Goal: Information Seeking & Learning: Understand process/instructions

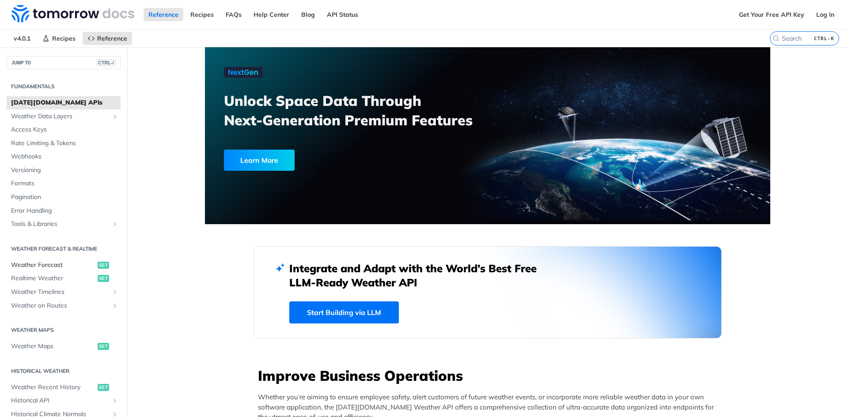
click at [85, 262] on span "Weather Forecast" at bounding box center [53, 265] width 84 height 9
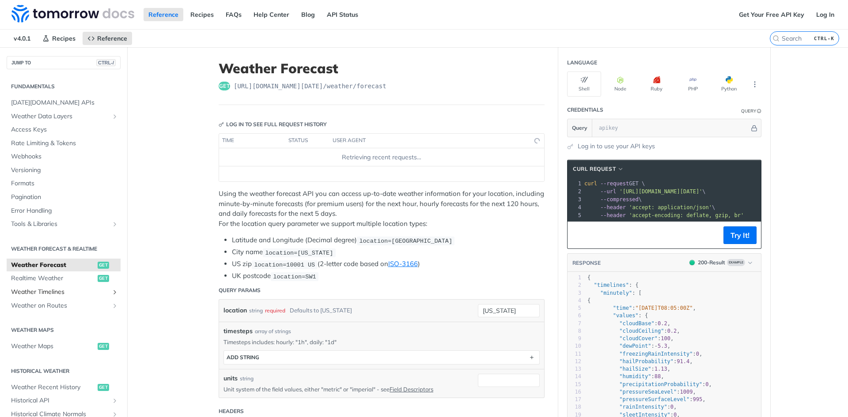
click at [78, 290] on span "Weather Timelines" at bounding box center [60, 292] width 98 height 9
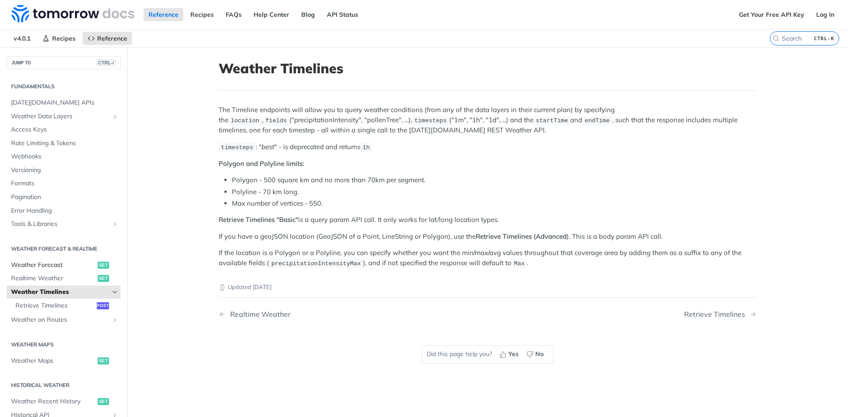
click at [85, 262] on span "Weather Forecast" at bounding box center [53, 265] width 84 height 9
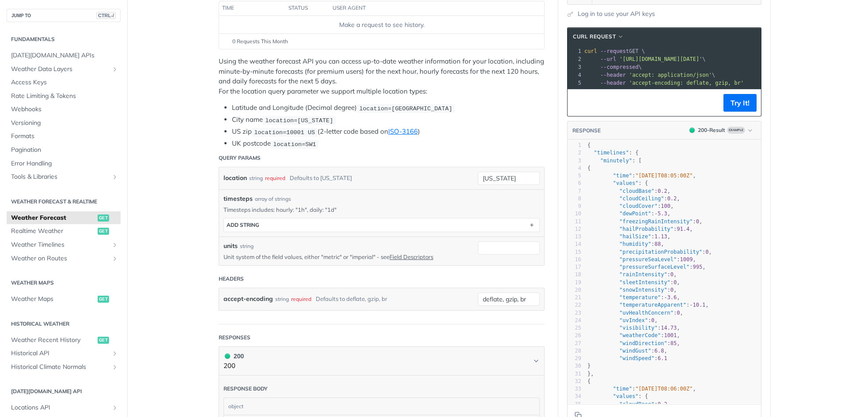
click at [608, 156] on span ""timelines"" at bounding box center [610, 153] width 35 height 6
type textarea ""timelines": {"
click at [608, 156] on span ""timelines"" at bounding box center [610, 153] width 35 height 6
click at [610, 156] on span ""timelines"" at bounding box center [610, 153] width 35 height 6
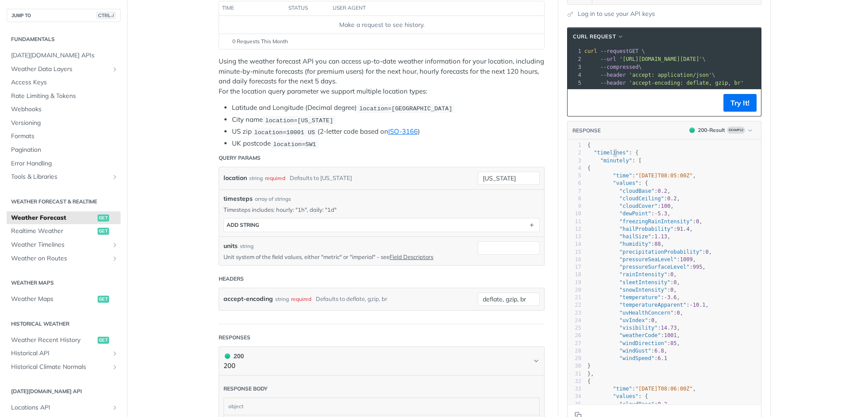
type textarea "{ "timelines": { "minutely": [ { "time": "2025-02-09T08:05:00Z", "values": { "c…"
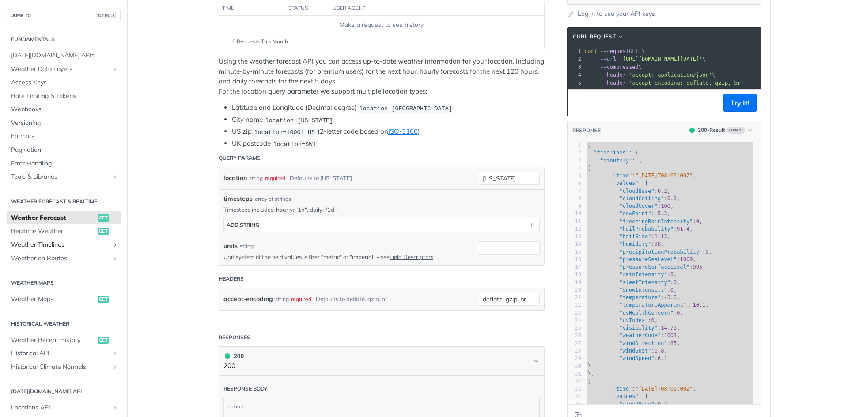
click at [60, 245] on span "Weather Timelines" at bounding box center [60, 245] width 98 height 9
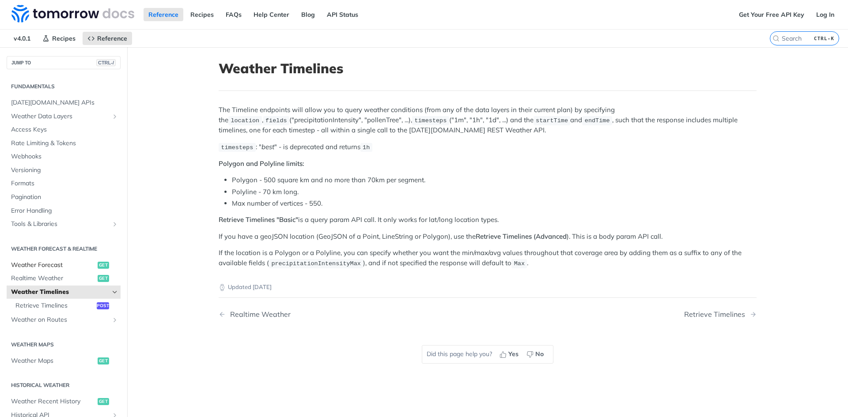
click at [58, 271] on link "Weather Forecast get" at bounding box center [64, 265] width 114 height 13
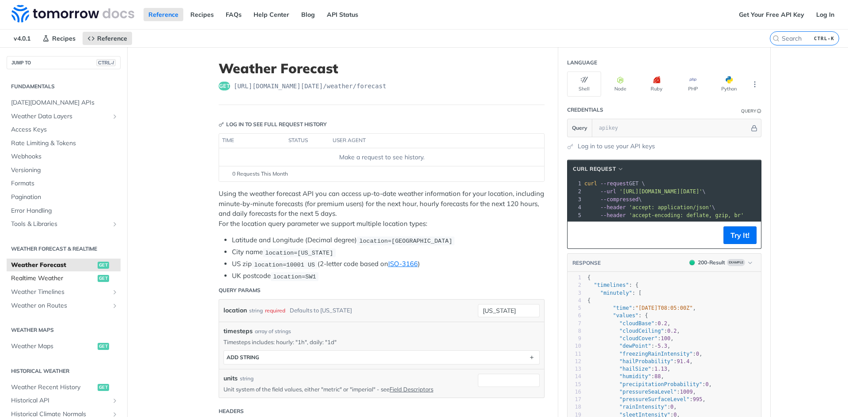
click at [74, 273] on link "Realtime Weather get" at bounding box center [64, 278] width 114 height 13
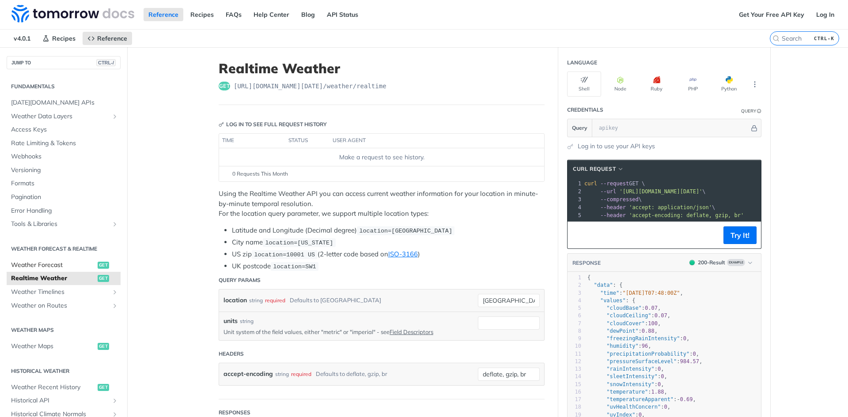
click at [45, 265] on span "Weather Forecast" at bounding box center [53, 265] width 84 height 9
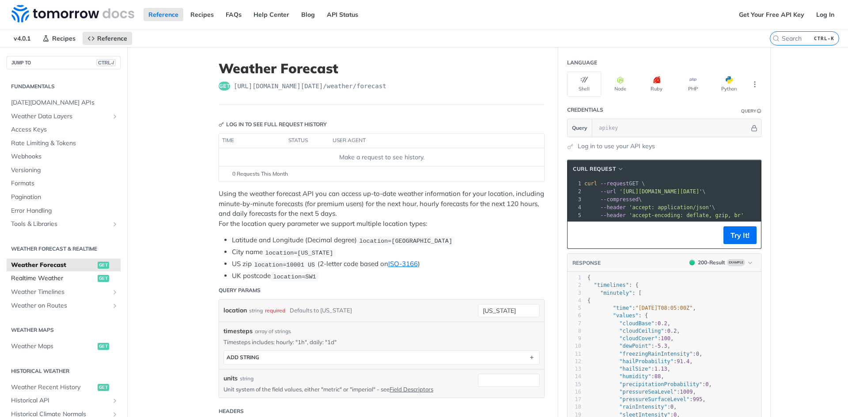
click at [98, 276] on span "get" at bounding box center [103, 278] width 11 height 7
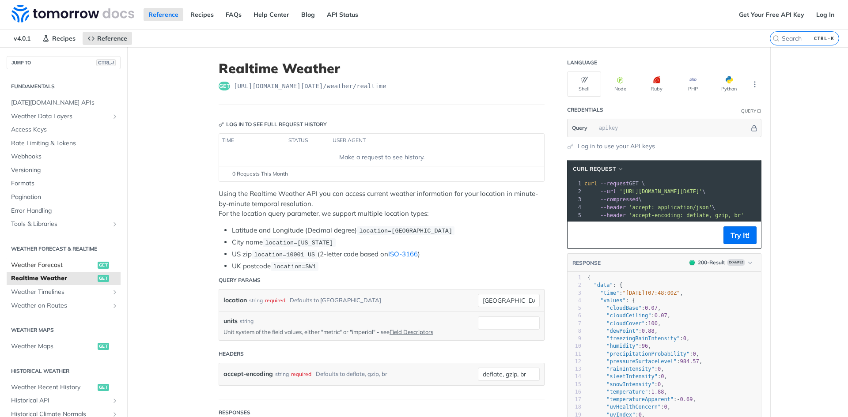
click at [76, 266] on span "Weather Forecast" at bounding box center [53, 265] width 84 height 9
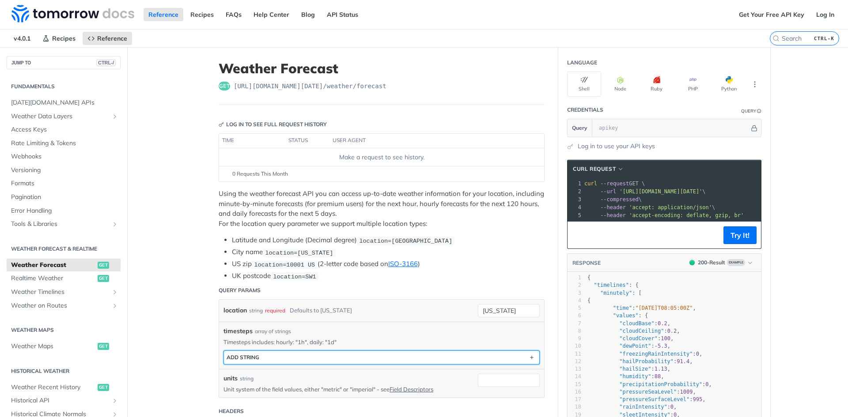
click at [358, 352] on button "ADD string" at bounding box center [381, 357] width 315 height 13
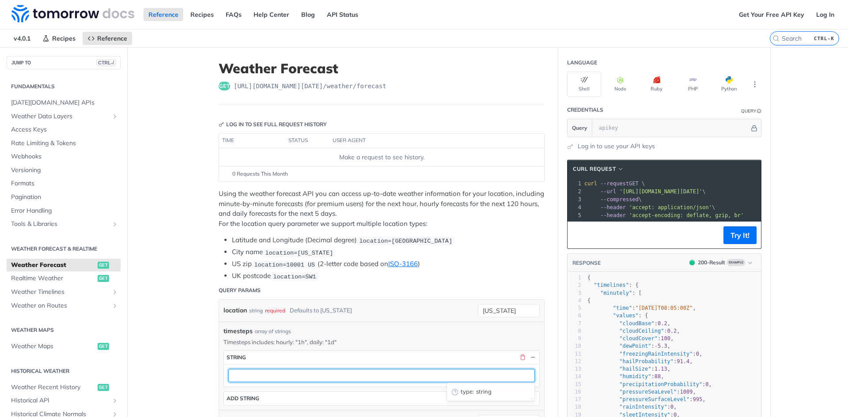
click at [308, 374] on input "text" at bounding box center [381, 375] width 306 height 13
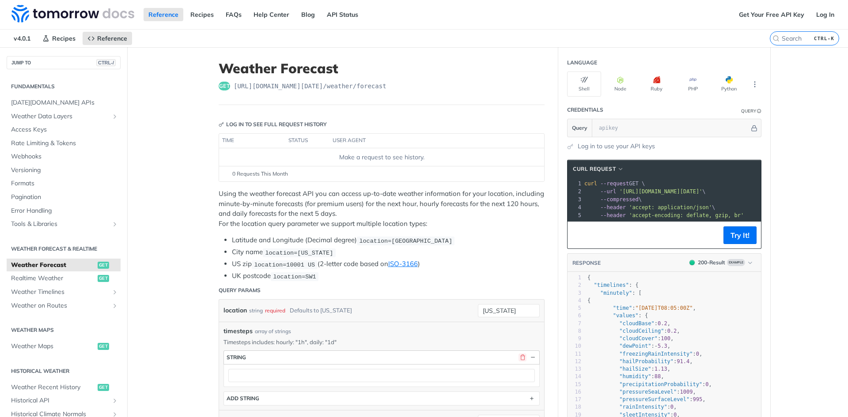
click at [521, 356] on button "button" at bounding box center [522, 358] width 8 height 8
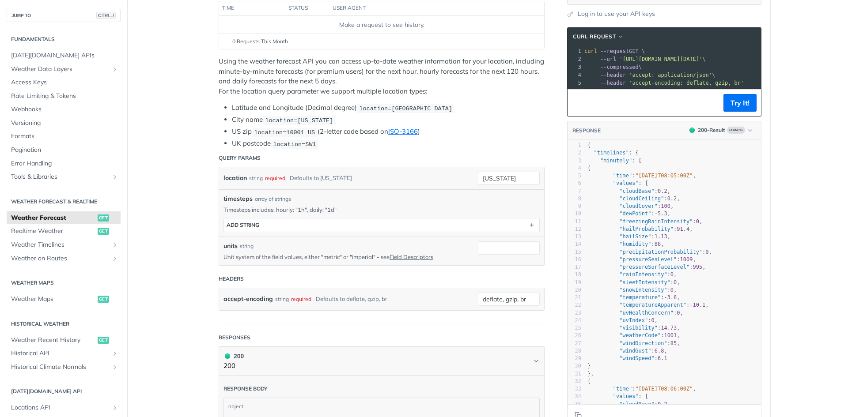
click at [54, 72] on span "Weather Data Layers" at bounding box center [60, 69] width 98 height 9
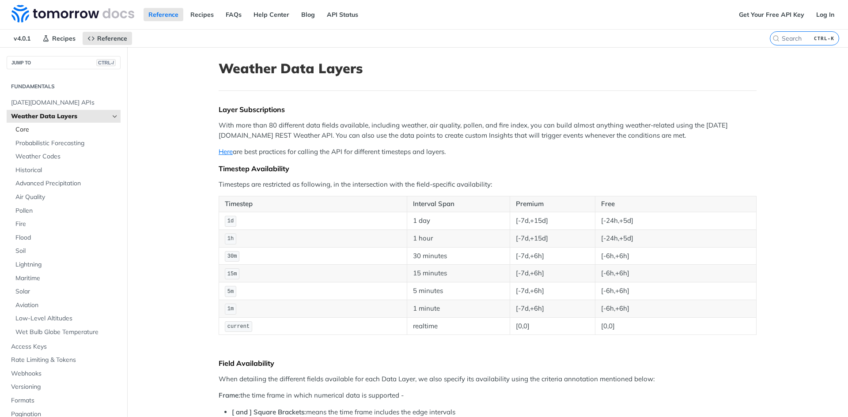
click at [45, 124] on link "Core" at bounding box center [65, 129] width 109 height 13
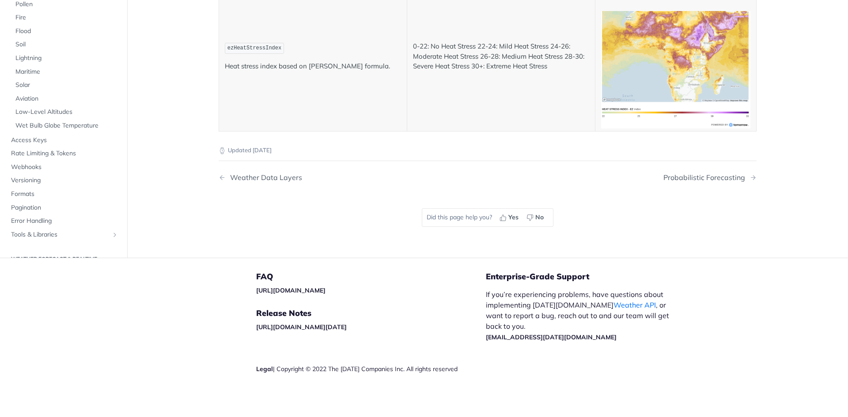
scroll to position [2861, 0]
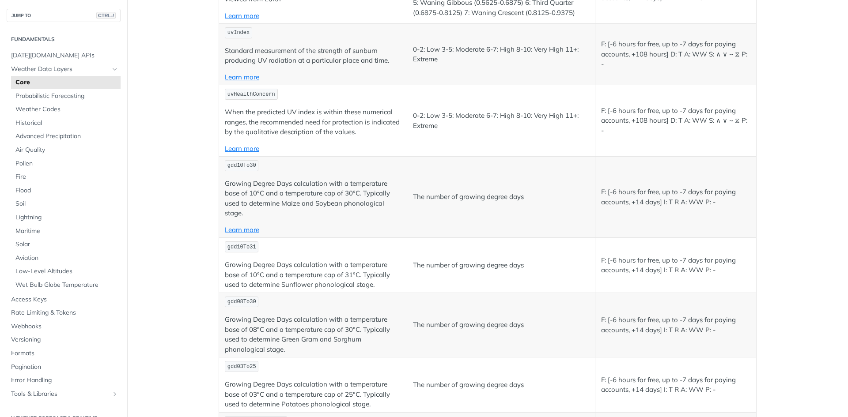
drag, startPoint x: 489, startPoint y: 42, endPoint x: 401, endPoint y: 44, distance: 87.4
drag, startPoint x: 404, startPoint y: 44, endPoint x: 524, endPoint y: 49, distance: 120.2
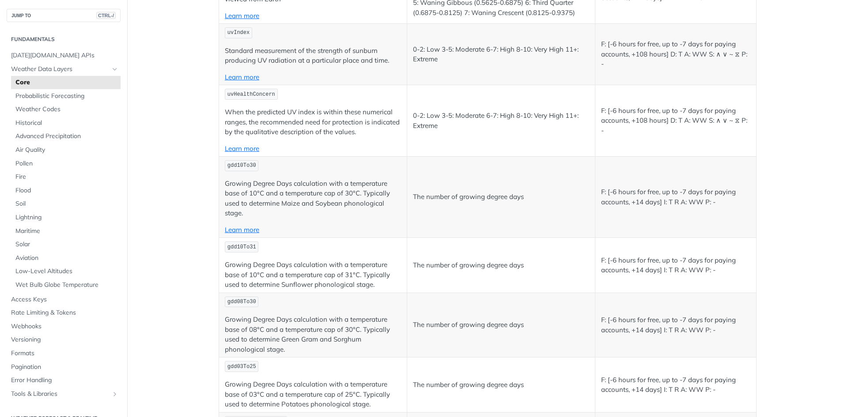
click at [71, 396] on span "Tools & Libraries" at bounding box center [60, 394] width 98 height 9
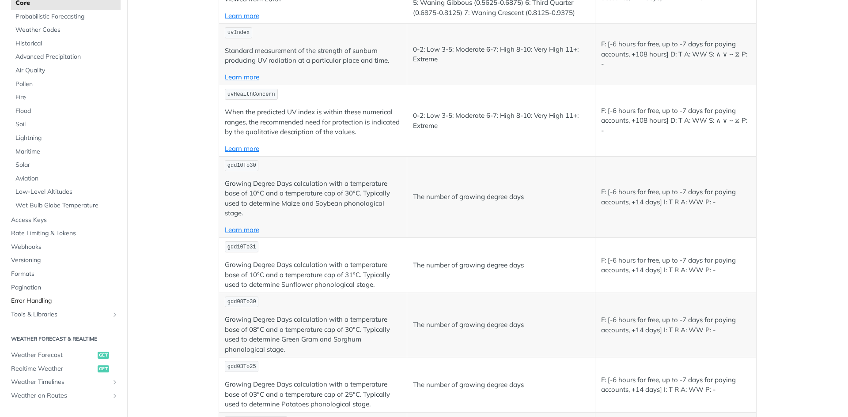
scroll to position [88, 0]
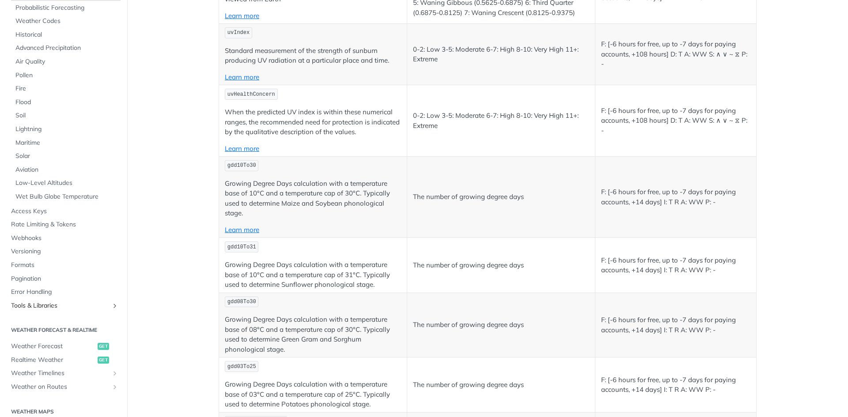
click at [111, 304] on icon "Show subpages for Tools & Libraries" at bounding box center [114, 305] width 7 height 7
click at [111, 304] on icon "Hide subpages for Tools & Libraries" at bounding box center [114, 305] width 7 height 7
click at [111, 307] on icon "Show subpages for Tools & Libraries" at bounding box center [114, 305] width 7 height 7
click at [109, 302] on link "Tools & Libraries" at bounding box center [64, 305] width 114 height 13
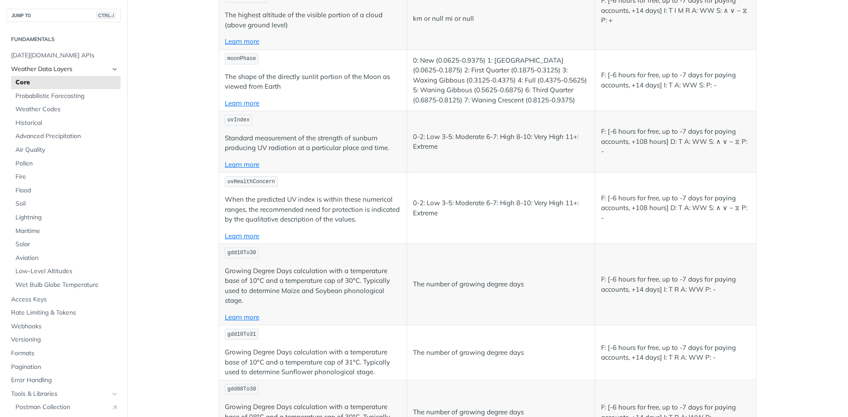
scroll to position [2773, 0]
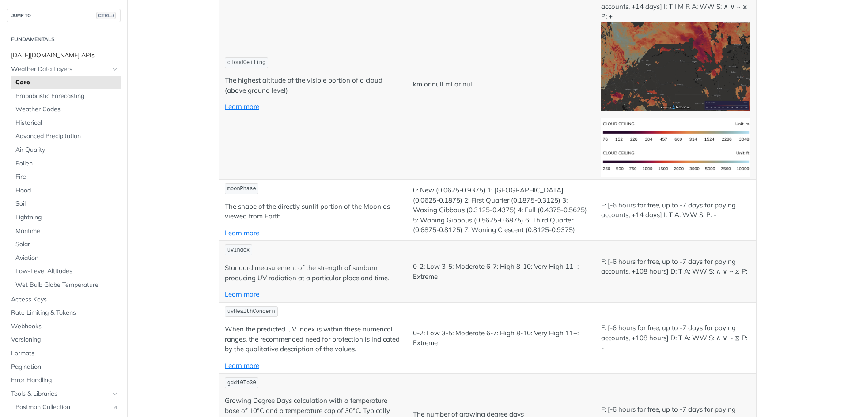
click at [55, 57] on span "[DATE][DOMAIN_NAME] APIs" at bounding box center [64, 55] width 107 height 9
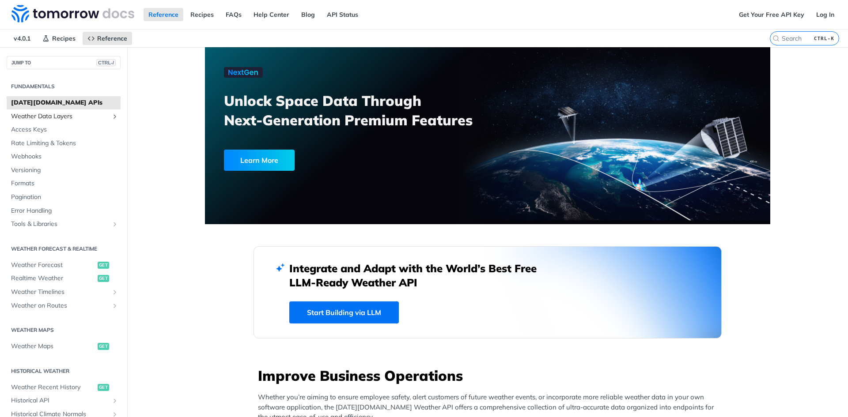
click at [111, 116] on icon "Show subpages for Weather Data Layers" at bounding box center [114, 116] width 7 height 7
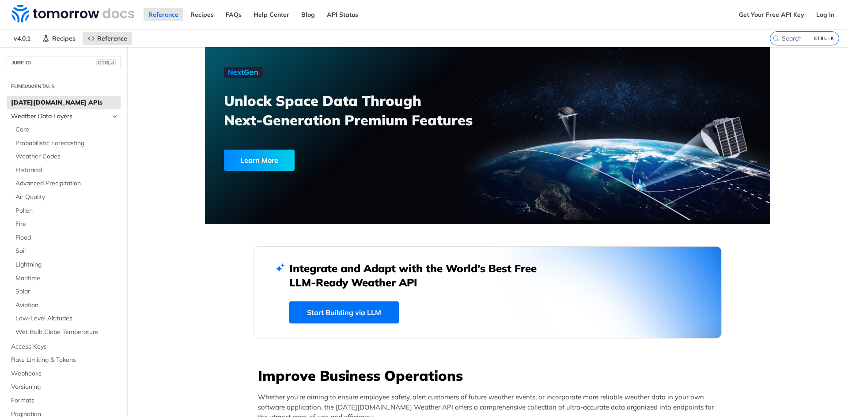
click at [111, 113] on icon "Hide subpages for Weather Data Layers" at bounding box center [114, 116] width 7 height 7
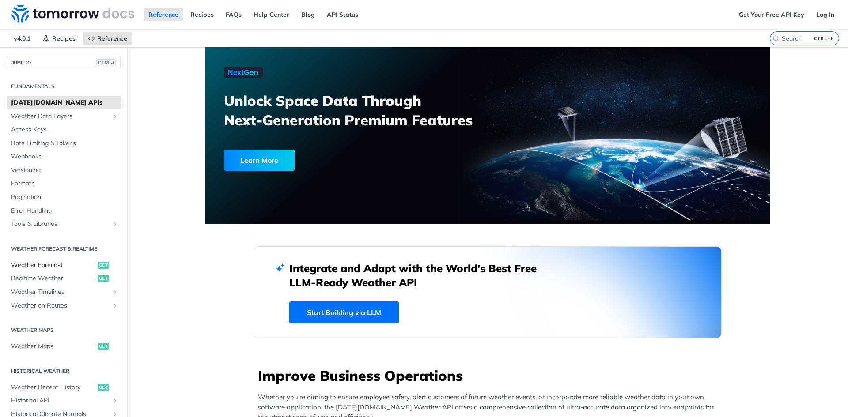
click at [91, 265] on link "Weather Forecast get" at bounding box center [64, 265] width 114 height 13
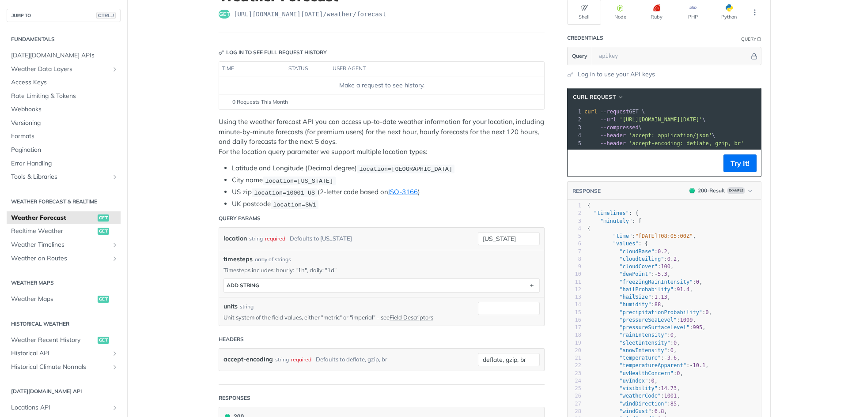
scroll to position [88, 0]
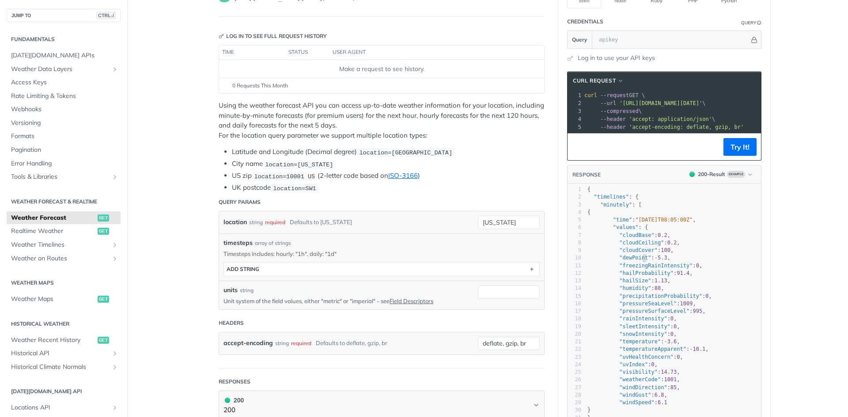
click at [639, 261] on span ""dewPoint"" at bounding box center [635, 258] width 32 height 6
click at [621, 238] on pre ""cloudBase" : 0.2 ," at bounding box center [672, 236] width 175 height 8
type textarea ""values": {"
click at [621, 238] on pre ""cloudBase" : 0.2 ," at bounding box center [672, 236] width 175 height 8
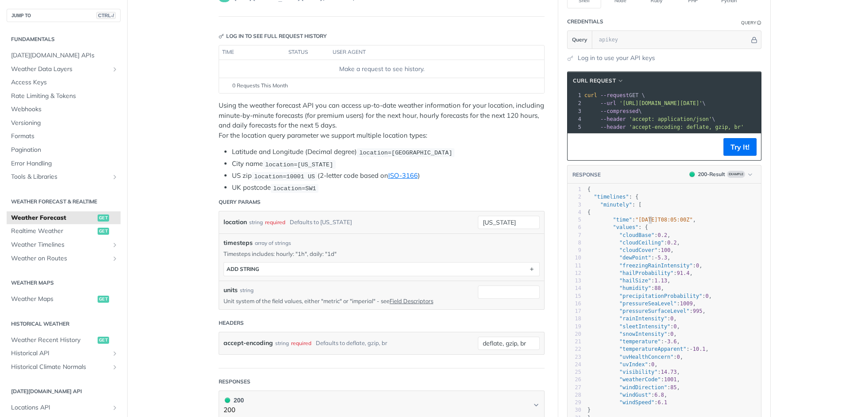
click at [644, 223] on span ""2025-02-09T08:05:00Z"" at bounding box center [663, 220] width 57 height 6
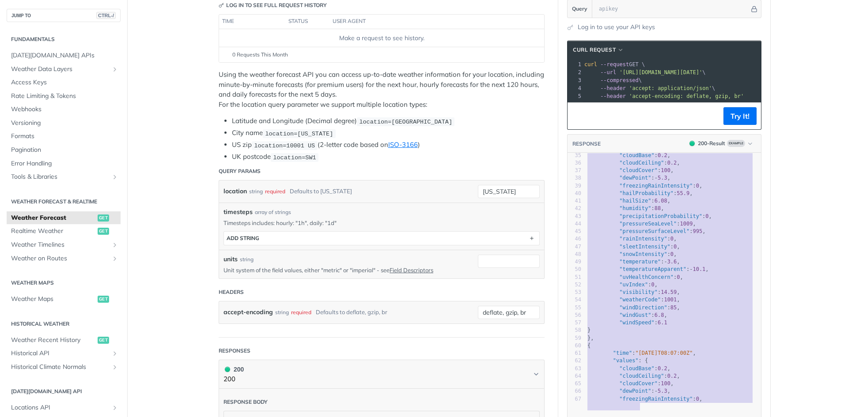
scroll to position [0, 0]
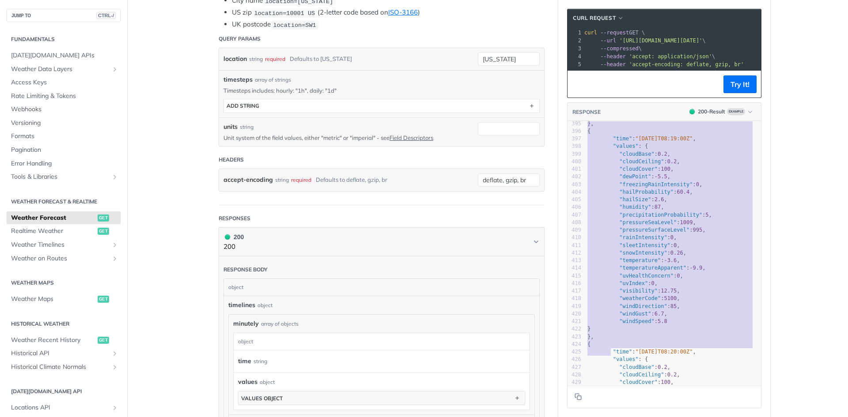
drag, startPoint x: 585, startPoint y: 199, endPoint x: 609, endPoint y: 389, distance: 191.4
type textarea "{ "timelines": { "minutely": [ { "time": "2025-02-09T08:05:00Z", "values": { "c…"
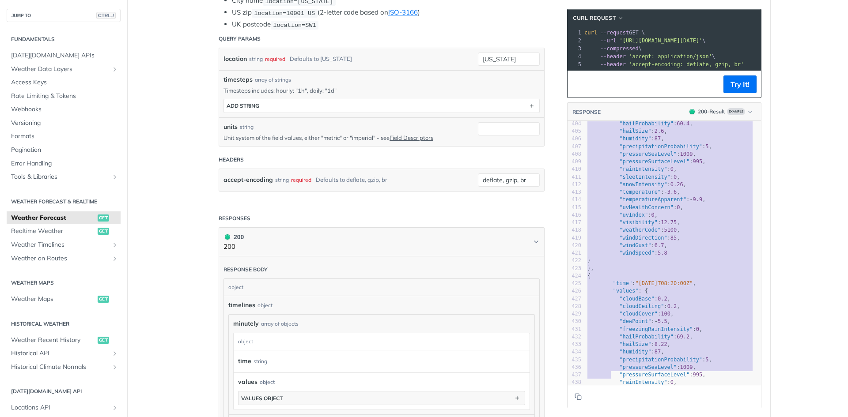
click at [619, 302] on span ""cloudBase"" at bounding box center [636, 299] width 35 height 6
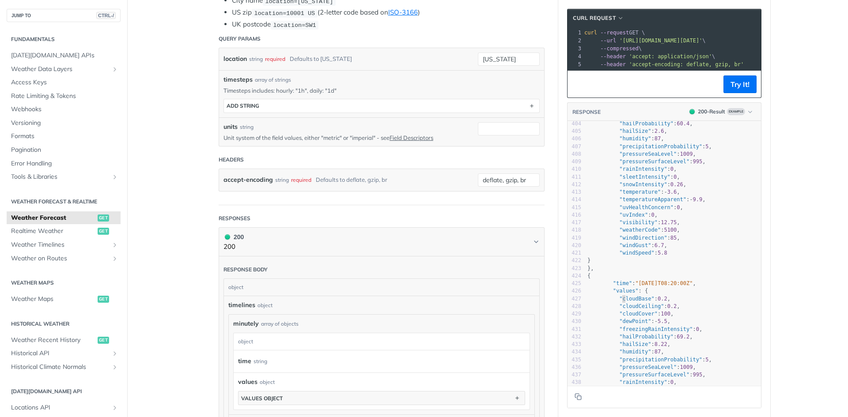
type textarea "{ "timelines": { "minutely": [ { "time": "2025-02-09T08:05:00Z", "values": { "c…"
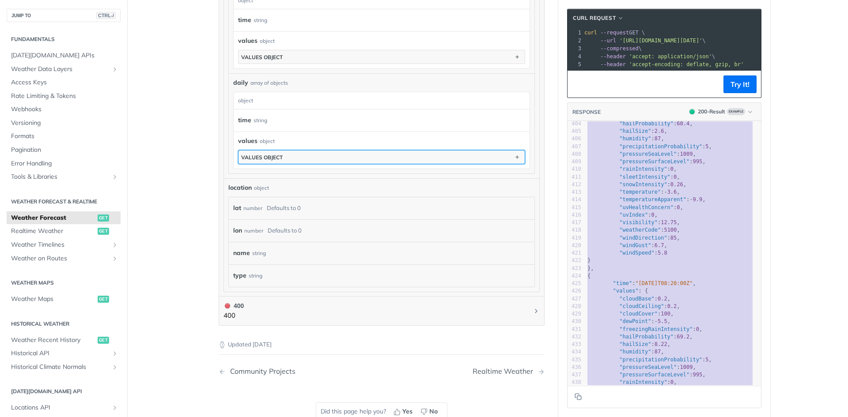
click at [264, 161] on button "values object" at bounding box center [381, 157] width 286 height 13
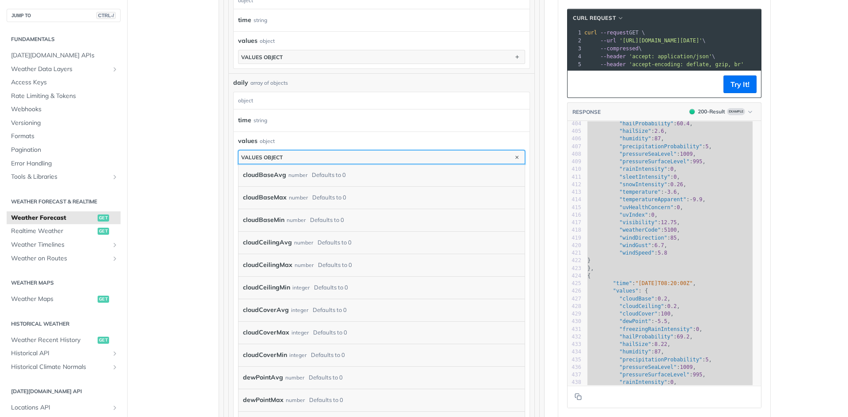
click at [266, 157] on div "values object" at bounding box center [262, 157] width 42 height 7
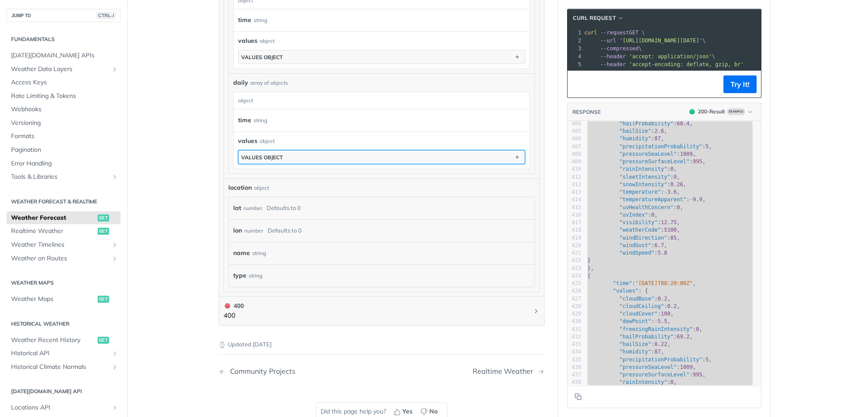
click at [265, 157] on div "values object" at bounding box center [262, 157] width 42 height 7
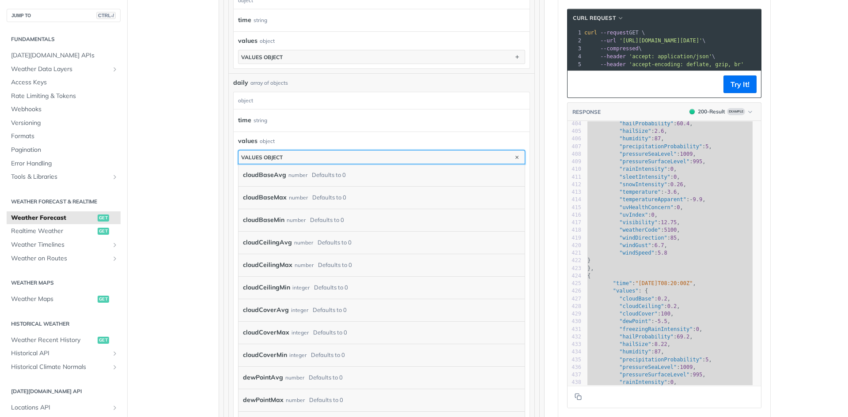
click at [265, 157] on div "values object" at bounding box center [262, 157] width 42 height 7
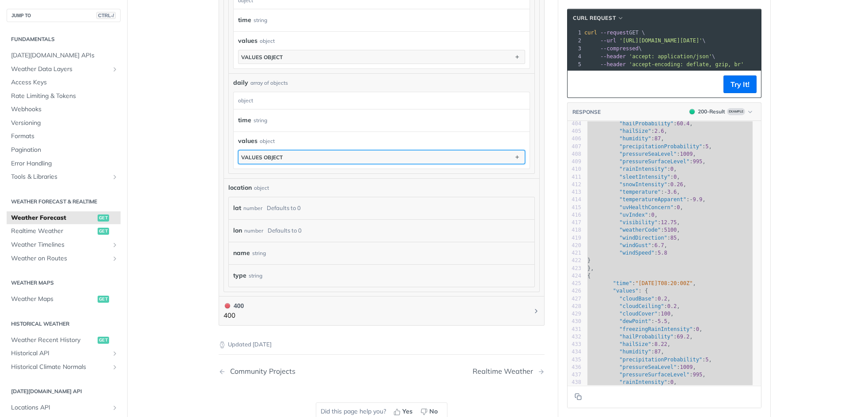
click at [265, 157] on div "values object" at bounding box center [262, 157] width 42 height 7
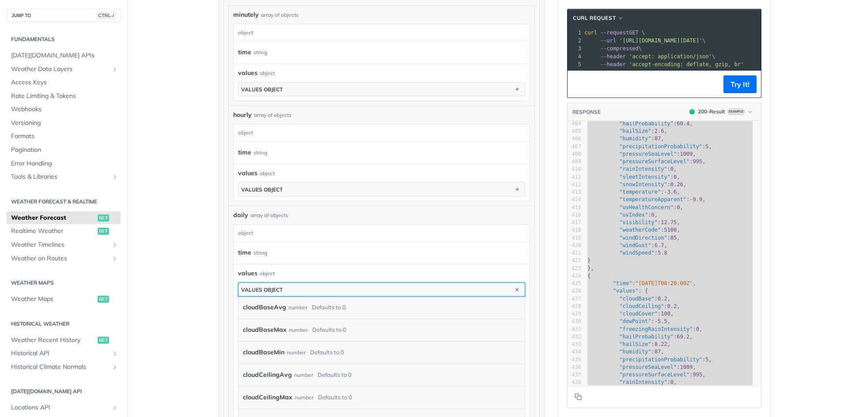
click at [283, 289] on button "values object" at bounding box center [381, 289] width 286 height 13
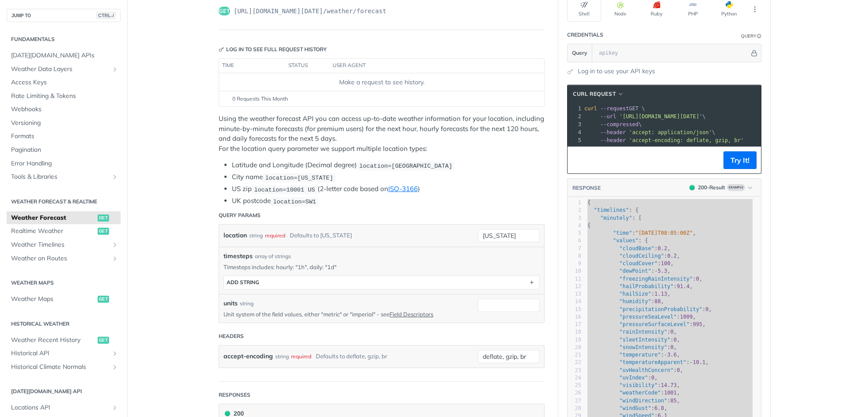
click at [717, 222] on pre ""minutely" : [" at bounding box center [672, 219] width 175 height 8
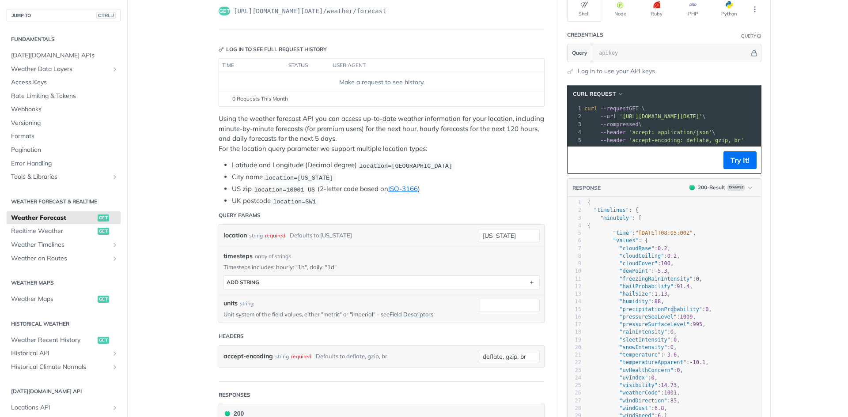
click at [670, 313] on span ""precipitationProbability"" at bounding box center [660, 309] width 83 height 6
type textarea "{ "timelines": { "minutely": [ { "time": "2025-02-09T08:05:00Z", "values": { "c…"
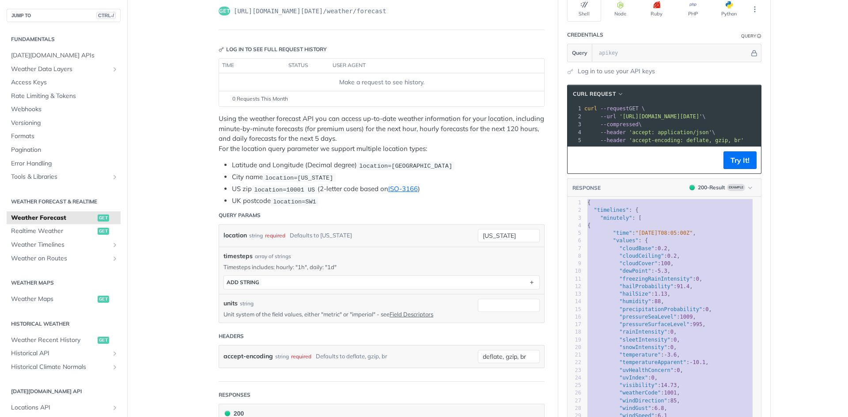
click at [538, 216] on header "Query Params" at bounding box center [382, 216] width 326 height 18
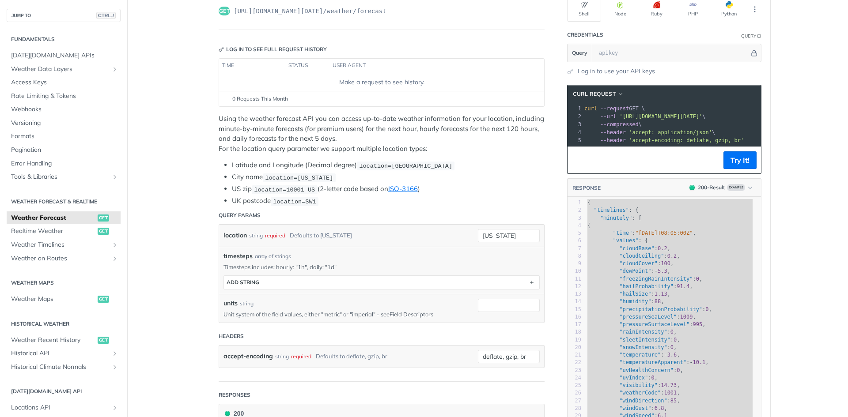
click at [499, 221] on header "Query Params" at bounding box center [382, 216] width 326 height 18
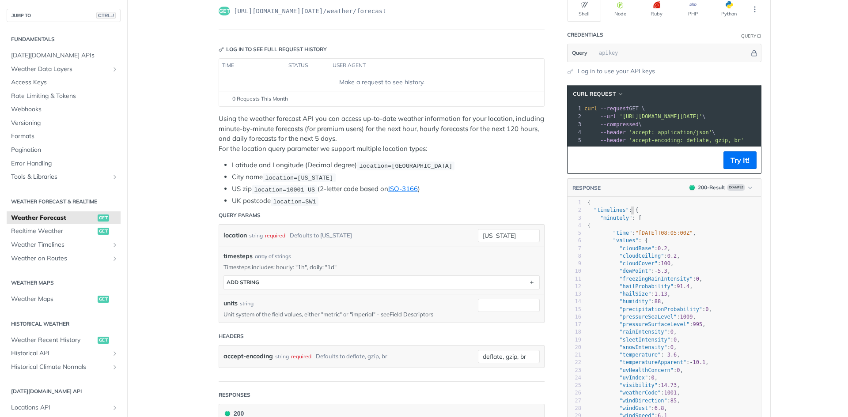
click at [628, 214] on pre ""timelines" : {" at bounding box center [672, 211] width 175 height 8
click at [415, 229] on div "location string required Defaults to new york" at bounding box center [343, 235] width 241 height 13
click at [625, 117] on span "'https://api.tomorrow.io/v4/weather/forecast?location=new%20york'" at bounding box center [660, 116] width 83 height 6
click at [622, 117] on span "'https://api.tomorrow.io/v4/weather/forecast?location=new%20york'" at bounding box center [660, 116] width 83 height 6
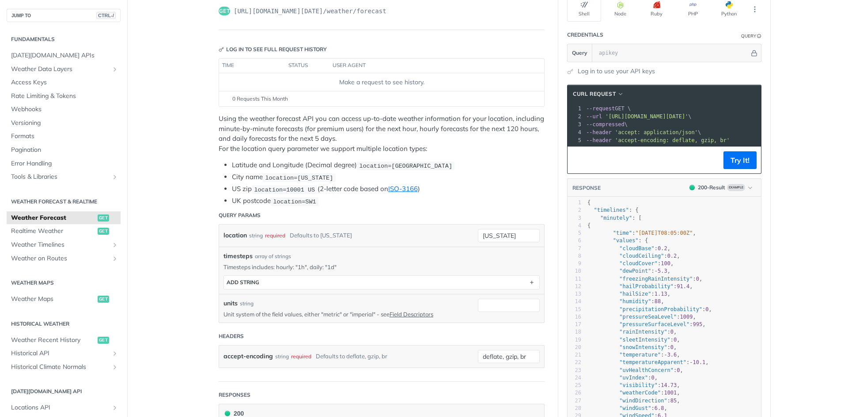
scroll to position [0, 52]
drag, startPoint x: 622, startPoint y: 117, endPoint x: 739, endPoint y: 117, distance: 117.4
click at [657, 117] on span "'https://api.tomorrow.io/v4/weather/forecast?location=new%20york'" at bounding box center [615, 116] width 83 height 6
copy span "https://api.tomorrow.io/v4/weather/forecast?location=new%20york"
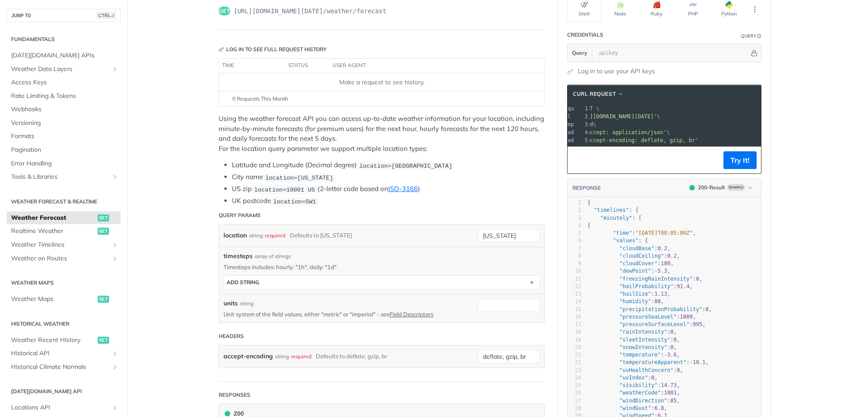
click at [657, 118] on span "'https://api.tomorrow.io/v4/weather/forecast?location=new%20york'" at bounding box center [615, 116] width 83 height 6
drag, startPoint x: 738, startPoint y: 118, endPoint x: 617, endPoint y: 115, distance: 121.0
click at [619, 115] on span "'https://api.tomorrow.io/v4/weather/forecast?location=new%20york'" at bounding box center [660, 116] width 83 height 6
copy span "'https://api.tomorrow.io/v4/weather/forecast?location=new%20york"
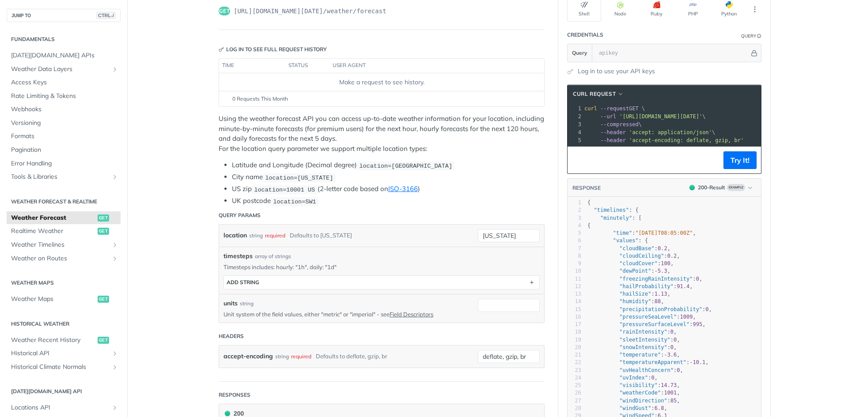
click at [659, 123] on pre "--compressed \" at bounding box center [697, 125] width 230 height 8
click at [623, 117] on span "'https://api.tomorrow.io/v4/weather/forecast?location=new%20york'" at bounding box center [660, 116] width 83 height 6
drag, startPoint x: 623, startPoint y: 117, endPoint x: 740, endPoint y: 117, distance: 116.1
click at [657, 117] on span "'https://api.tomorrow.io/v4/weather/forecast?location=new%20york'" at bounding box center [615, 116] width 83 height 6
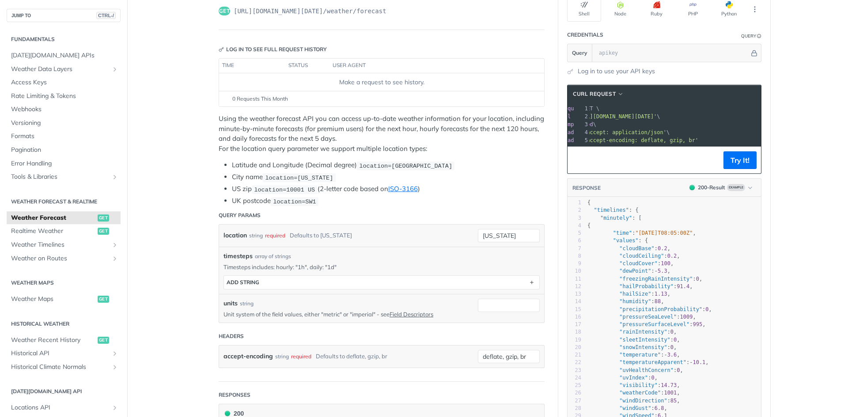
copy span "https://api.tomorrow.io/v4/weather/forecast?location=new%20york"
click at [657, 117] on span "'https://api.tomorrow.io/v4/weather/forecast?location=new%20york'" at bounding box center [615, 116] width 83 height 6
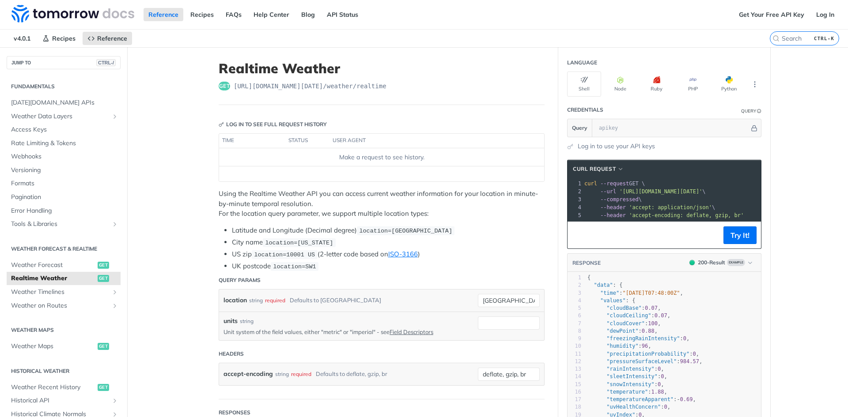
click at [627, 296] on span ""2023-01-26T07:48:00Z"" at bounding box center [651, 293] width 57 height 6
type textarea "{ "data": { "time": "2023-01-26T07:48:00Z", "values": { "cloudBase": 0.07, "clo…"
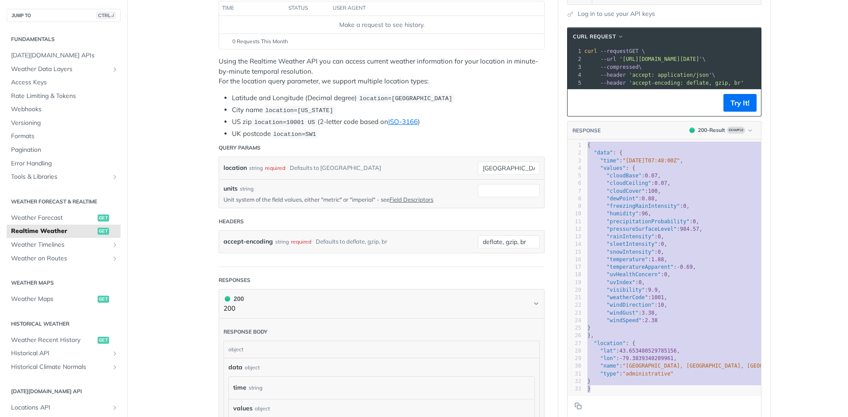
scroll to position [4, 0]
click at [720, 225] on pre ""precipitationProbability" : 0 ," at bounding box center [688, 222] width 207 height 8
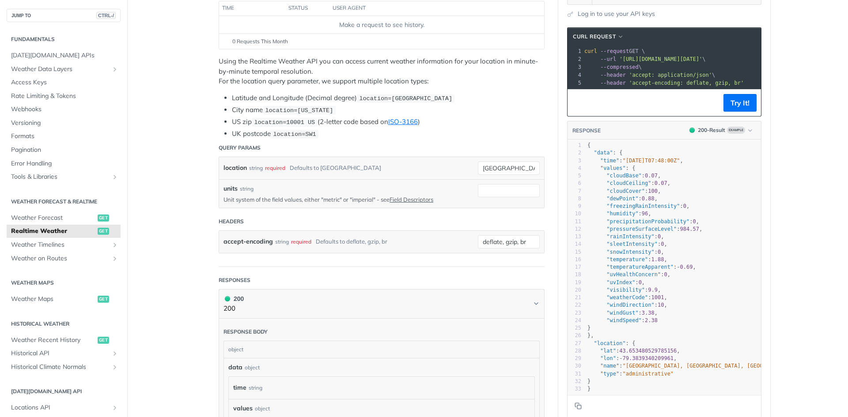
click at [706, 223] on pre ""precipitationProbability" : 0 ," at bounding box center [688, 222] width 207 height 8
click at [785, 220] on main "JUMP TO CTRL-/ Fundamentals Tomorrow.io APIs Weather Data Layers Core Probabili…" at bounding box center [424, 315] width 848 height 800
click at [624, 57] on span "'https://api.tomorrow.io/v4/weather/realtime?location=toronto'" at bounding box center [660, 59] width 83 height 6
drag, startPoint x: 624, startPoint y: 57, endPoint x: 739, endPoint y: 58, distance: 114.8
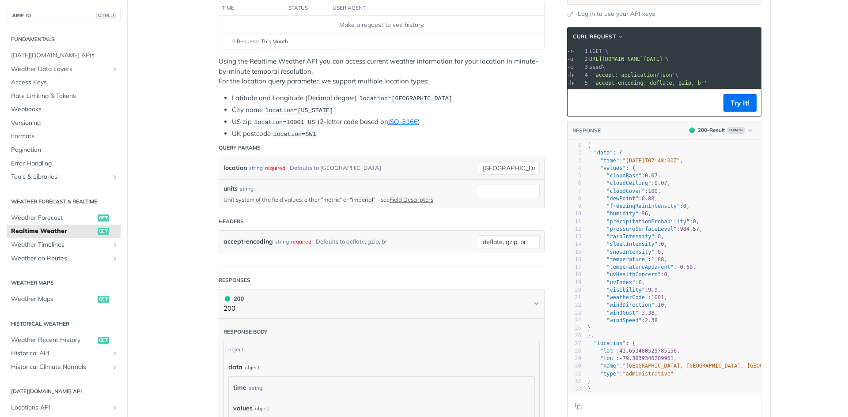
click at [665, 58] on span "'https://api.tomorrow.io/v4/weather/realtime?location=toronto'" at bounding box center [623, 59] width 83 height 6
copy span "https://api.tomorrow.io/v4/weather/realtime?location=toronto"
click at [665, 58] on span "'https://api.tomorrow.io/v4/weather/realtime?location=toronto'" at bounding box center [623, 59] width 83 height 6
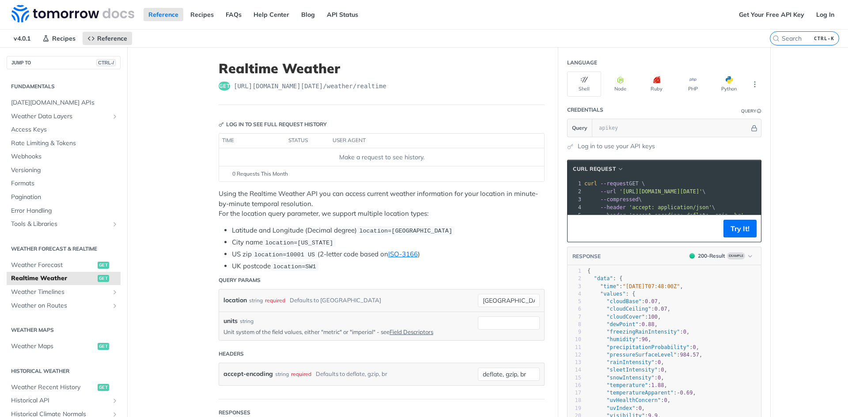
scroll to position [0, 0]
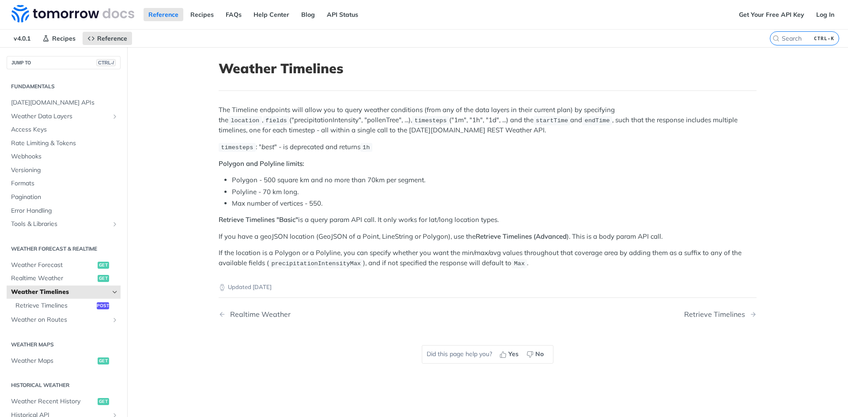
click at [794, 43] on label "CTRL-K" at bounding box center [804, 38] width 69 height 14
click at [794, 42] on input "CTRL-K" at bounding box center [793, 38] width 90 height 8
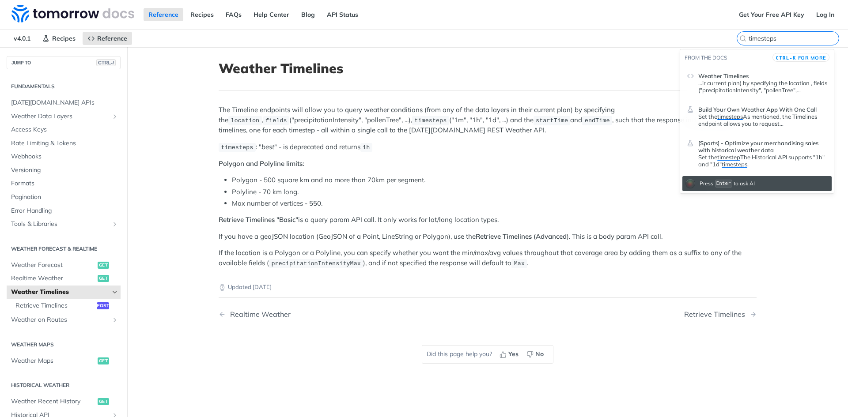
type input "timestep"
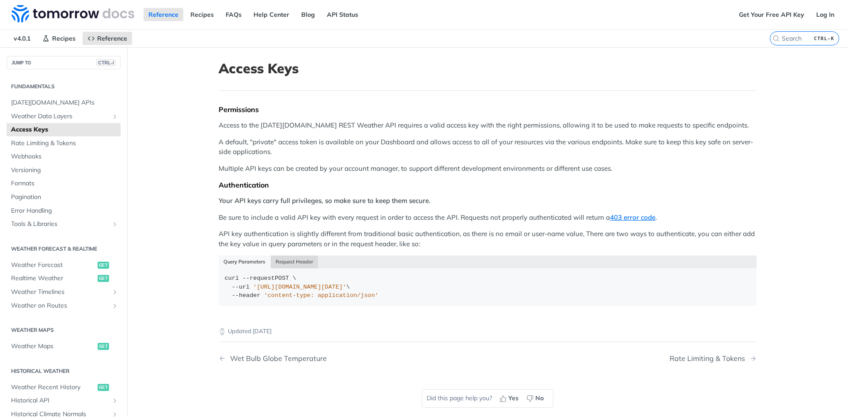
click at [271, 261] on button "Request Header" at bounding box center [295, 262] width 48 height 12
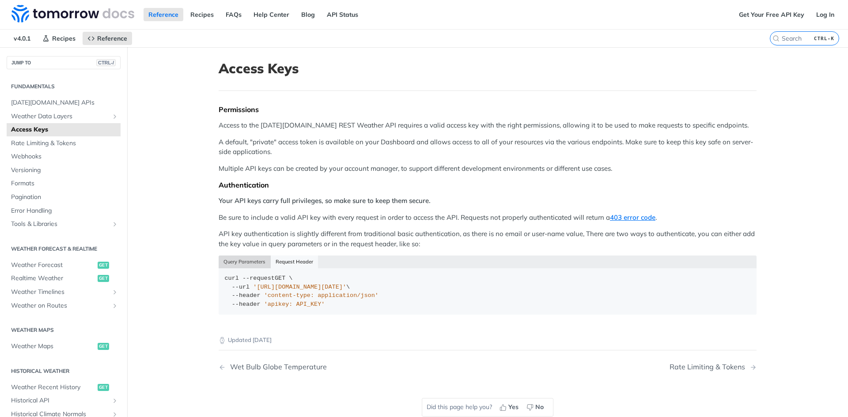
click at [251, 260] on button "Query Parameters" at bounding box center [245, 262] width 52 height 12
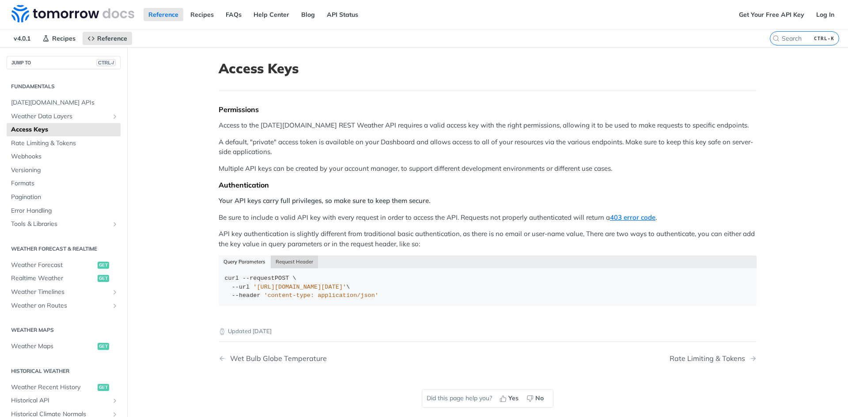
click at [312, 260] on button "Request Header" at bounding box center [295, 262] width 48 height 12
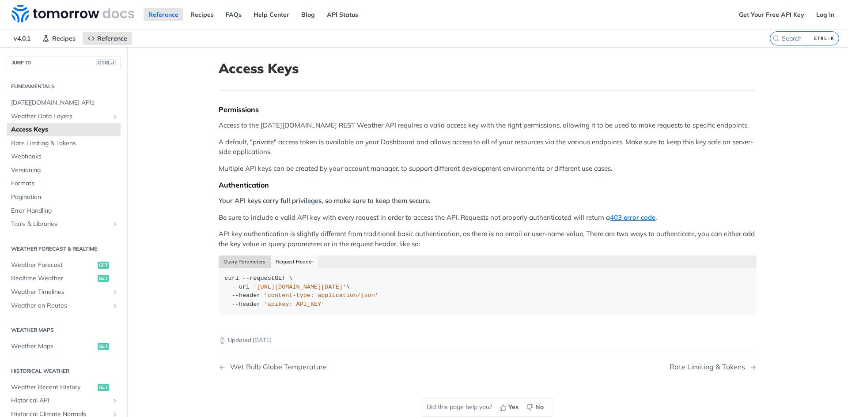
click at [227, 259] on button "Query Parameters" at bounding box center [245, 262] width 52 height 12
